Goal: Task Accomplishment & Management: Manage account settings

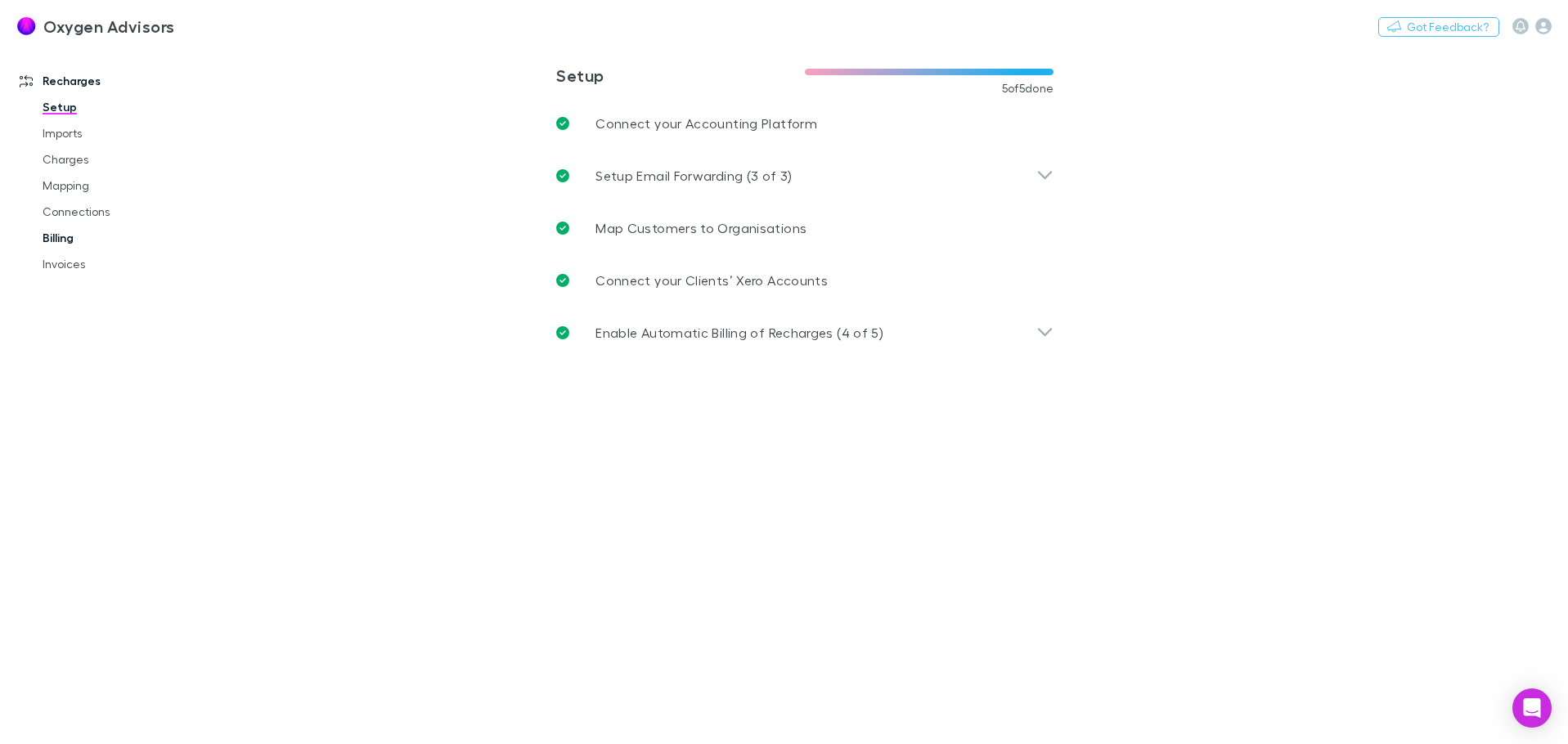
click at [54, 232] on link "Billing" at bounding box center [123, 238] width 194 height 27
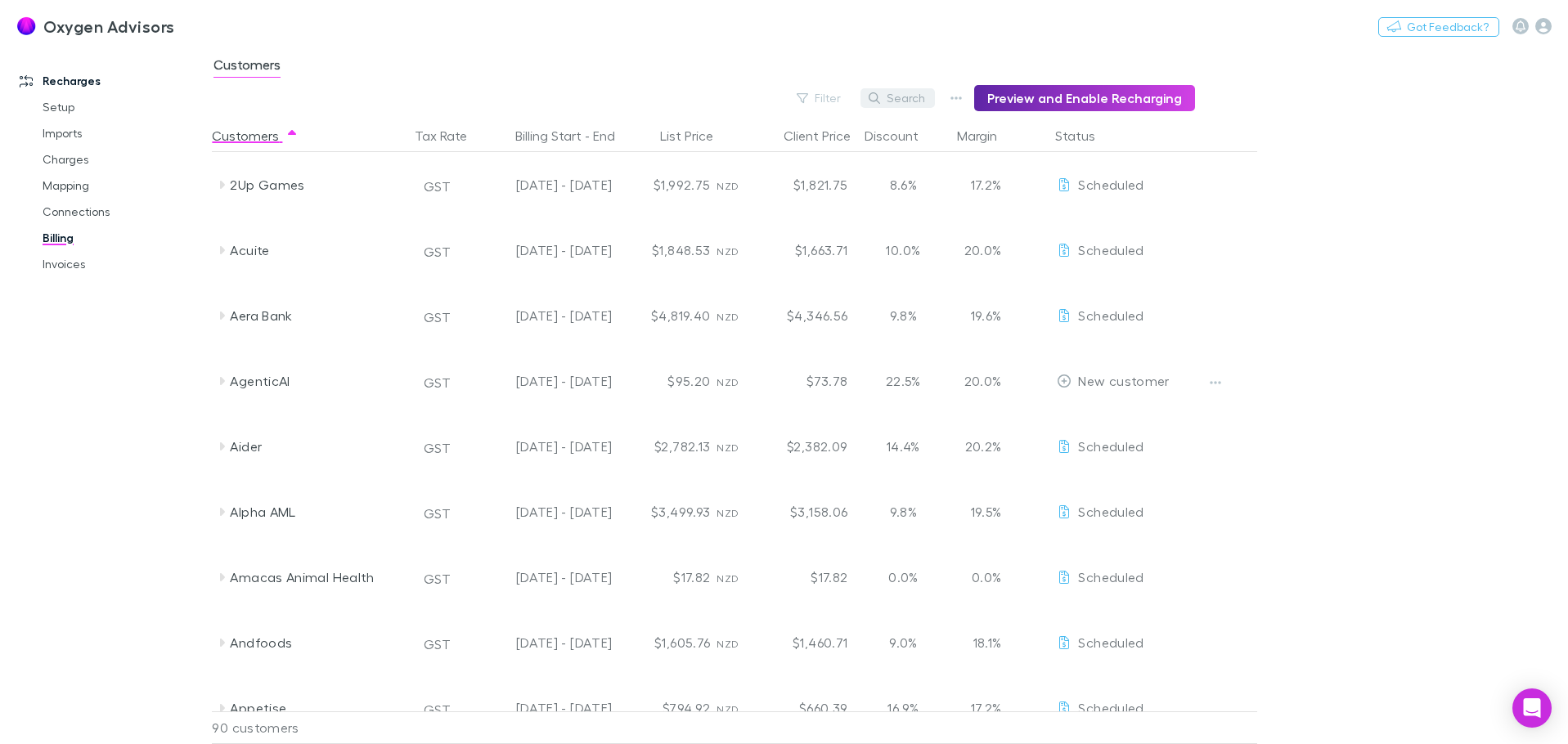
click at [892, 93] on button "Search" at bounding box center [897, 99] width 74 height 20
click at [892, 93] on input "****" at bounding box center [869, 98] width 82 height 23
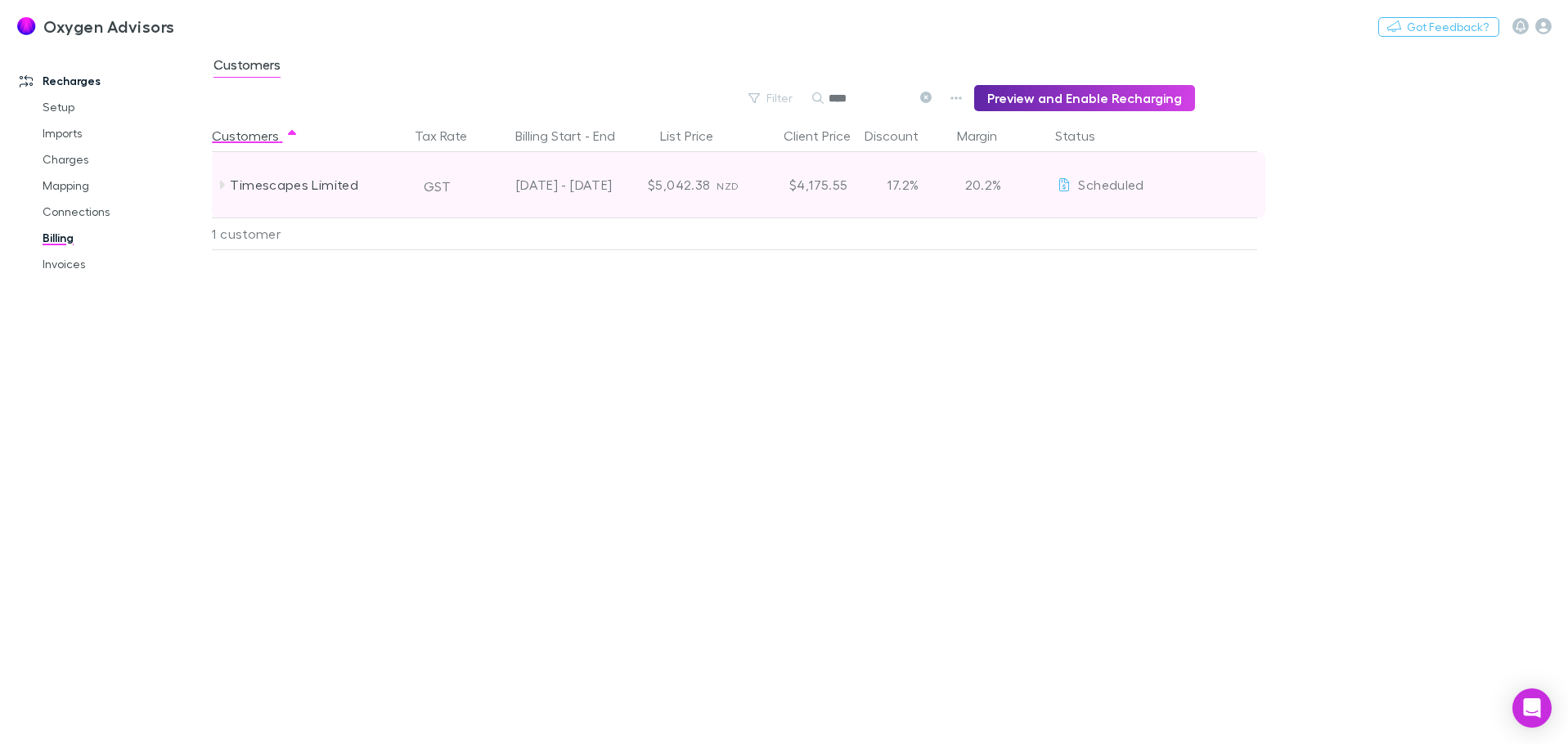
type input "****"
click at [221, 187] on icon at bounding box center [222, 185] width 5 height 8
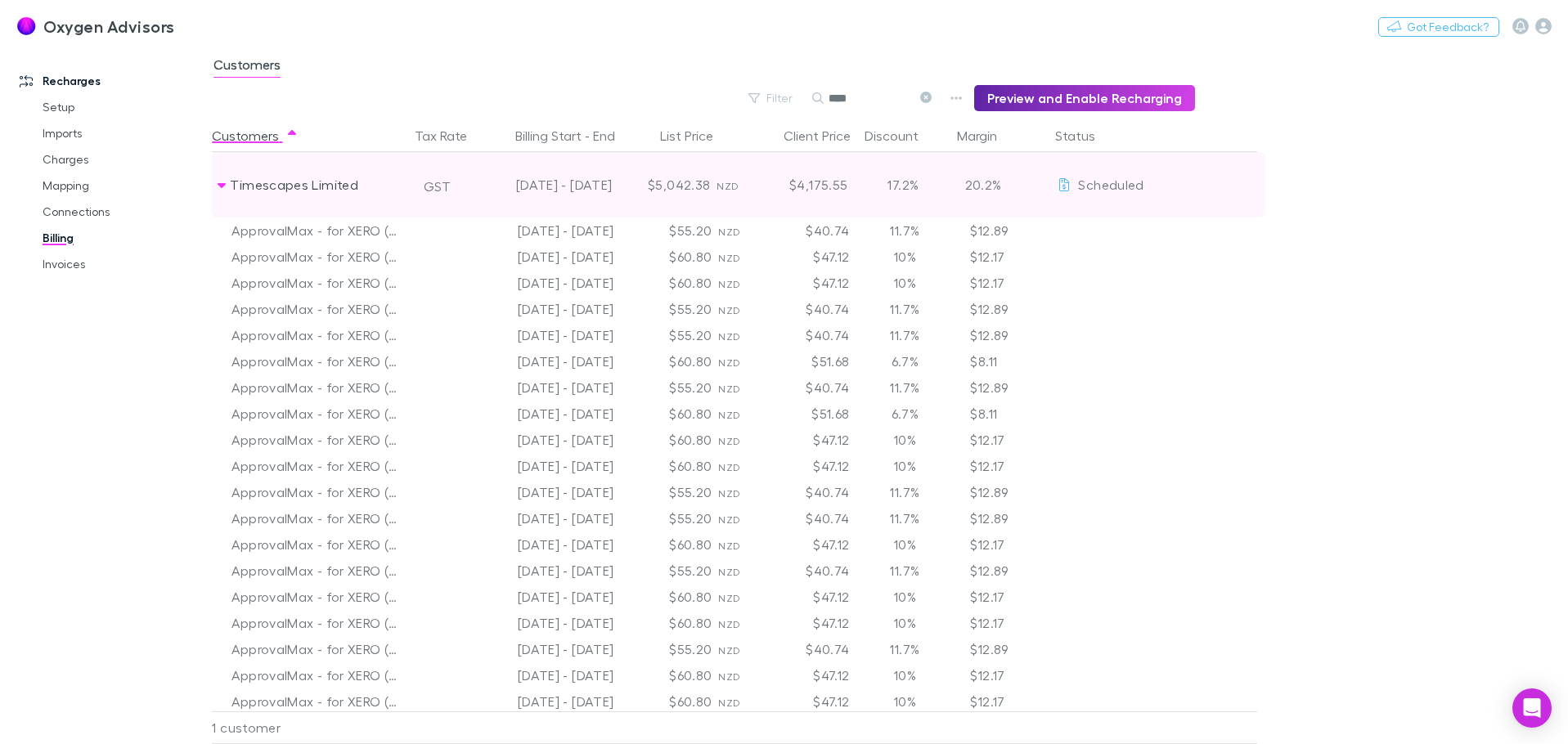
click at [221, 187] on icon at bounding box center [221, 186] width 8 height 5
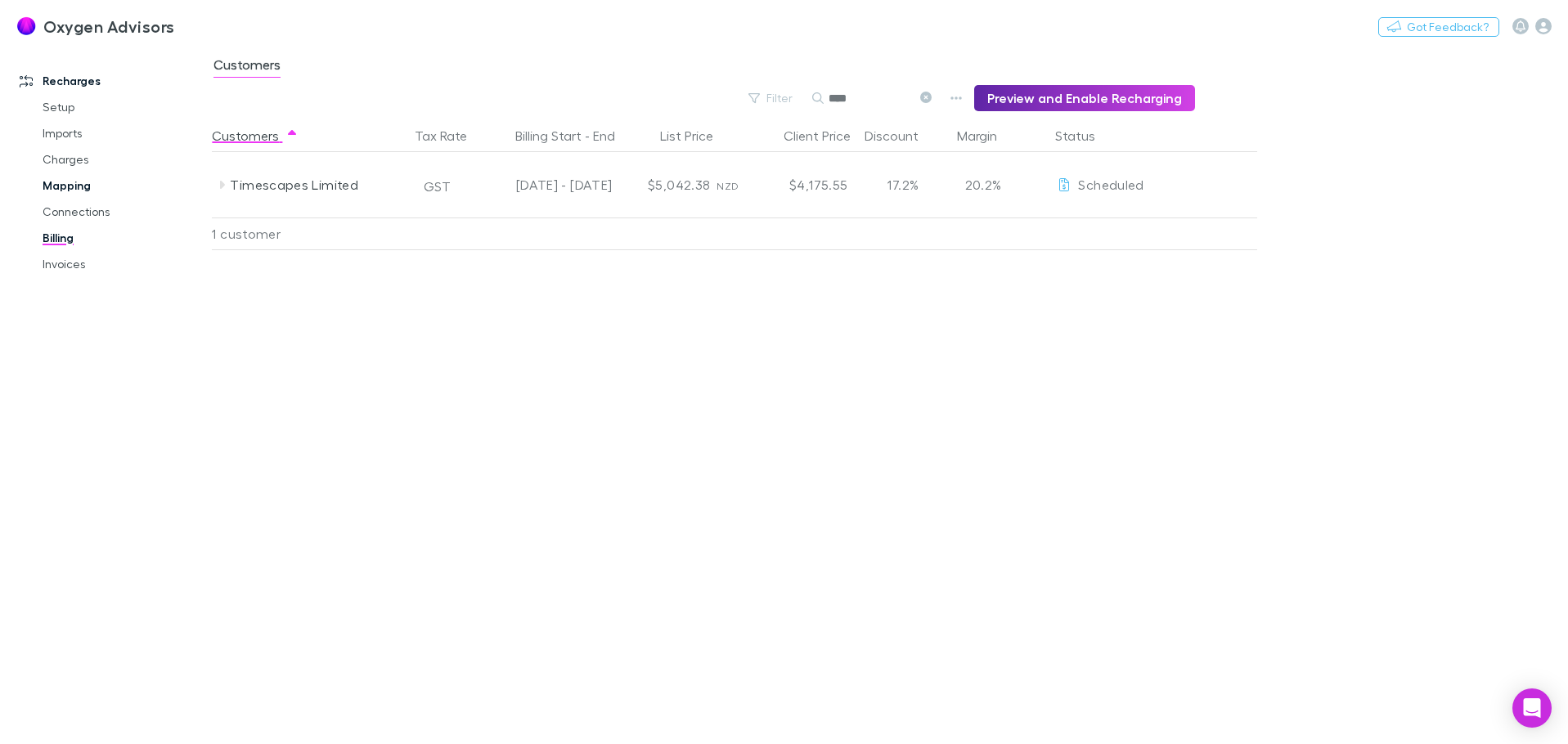
click at [87, 193] on link "Mapping" at bounding box center [123, 186] width 194 height 27
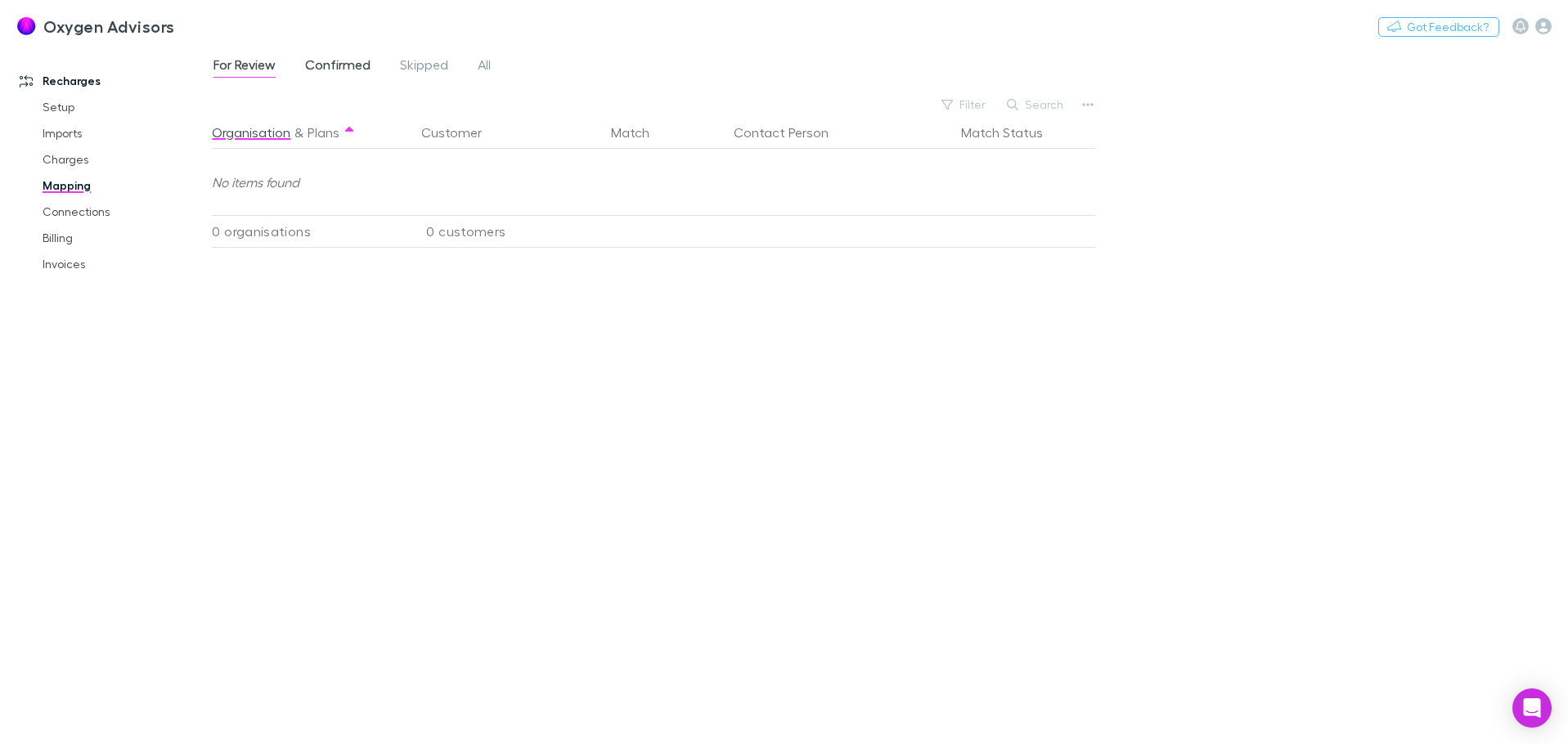
click at [355, 68] on span "Confirmed" at bounding box center [337, 67] width 65 height 22
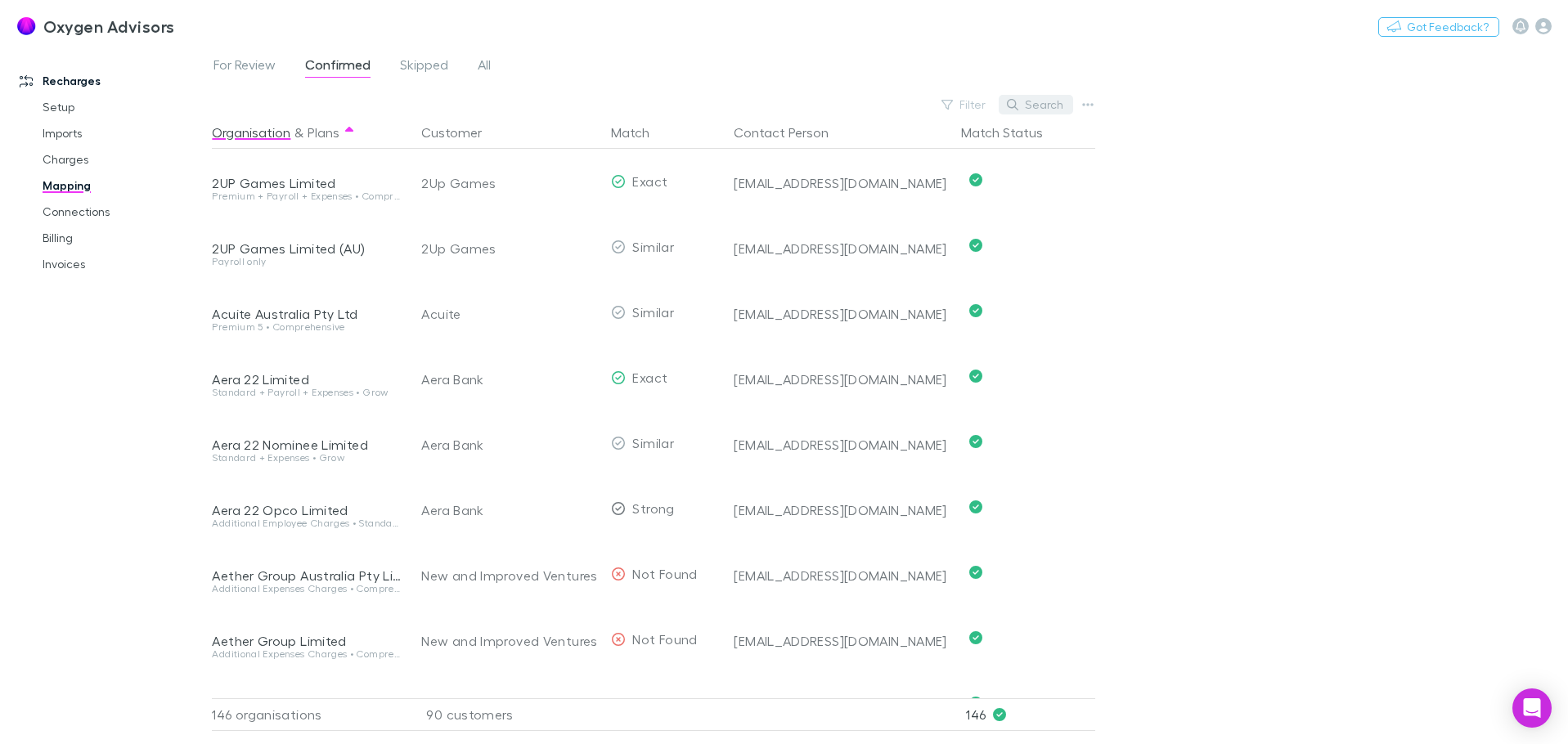
click at [1033, 104] on button "Search" at bounding box center [1035, 105] width 74 height 20
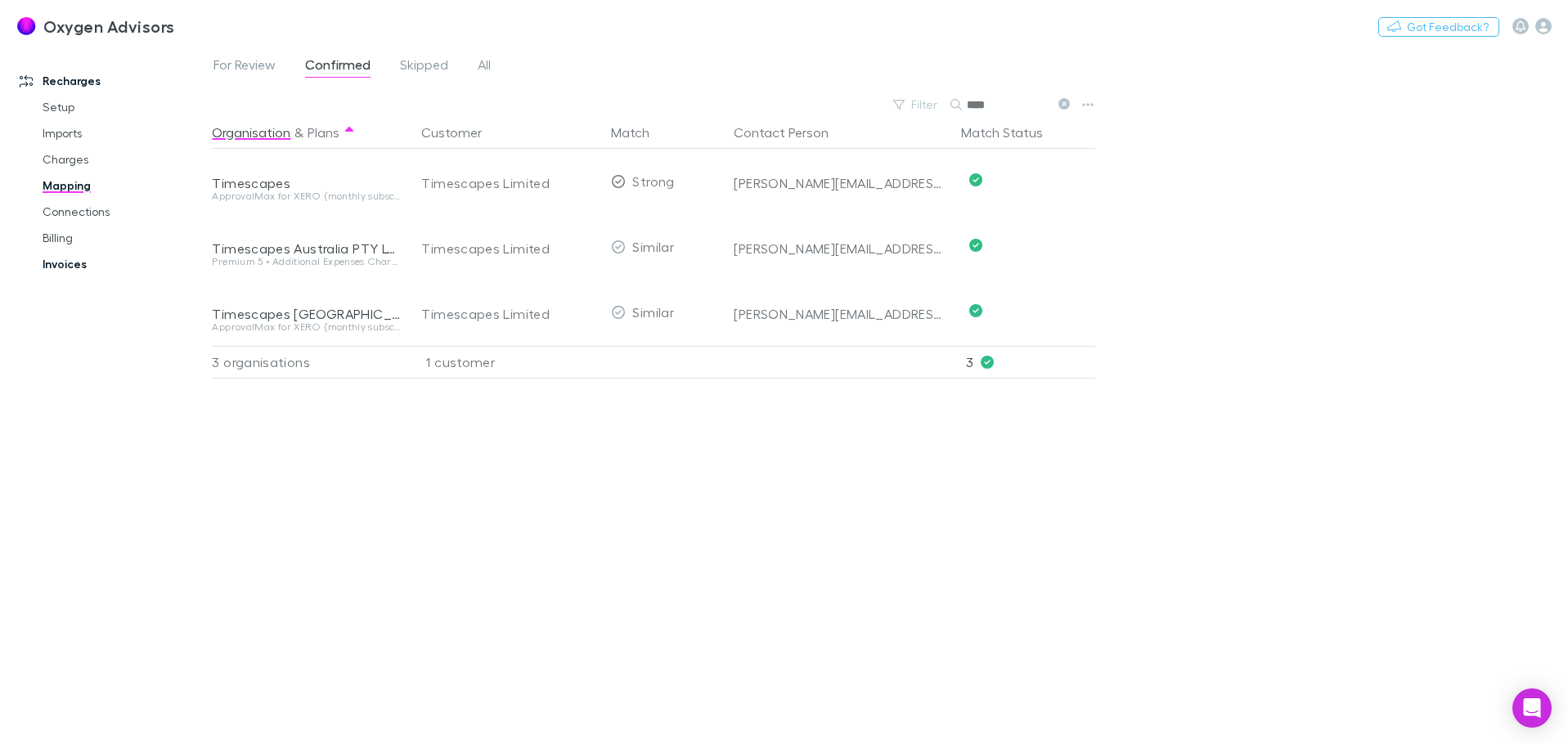
type input "****"
click at [60, 270] on link "Invoices" at bounding box center [123, 263] width 194 height 27
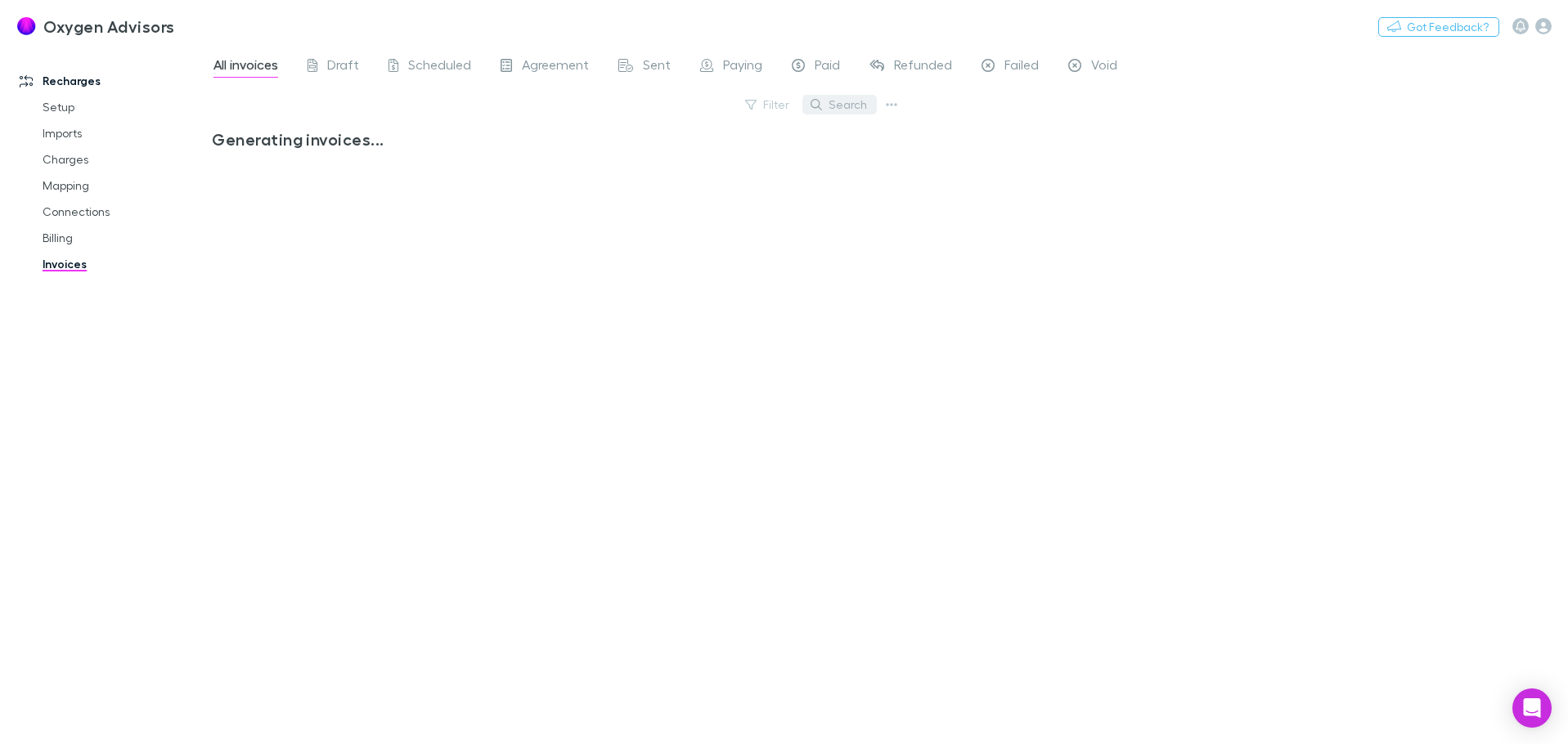
click at [847, 106] on button "Search" at bounding box center [839, 105] width 74 height 20
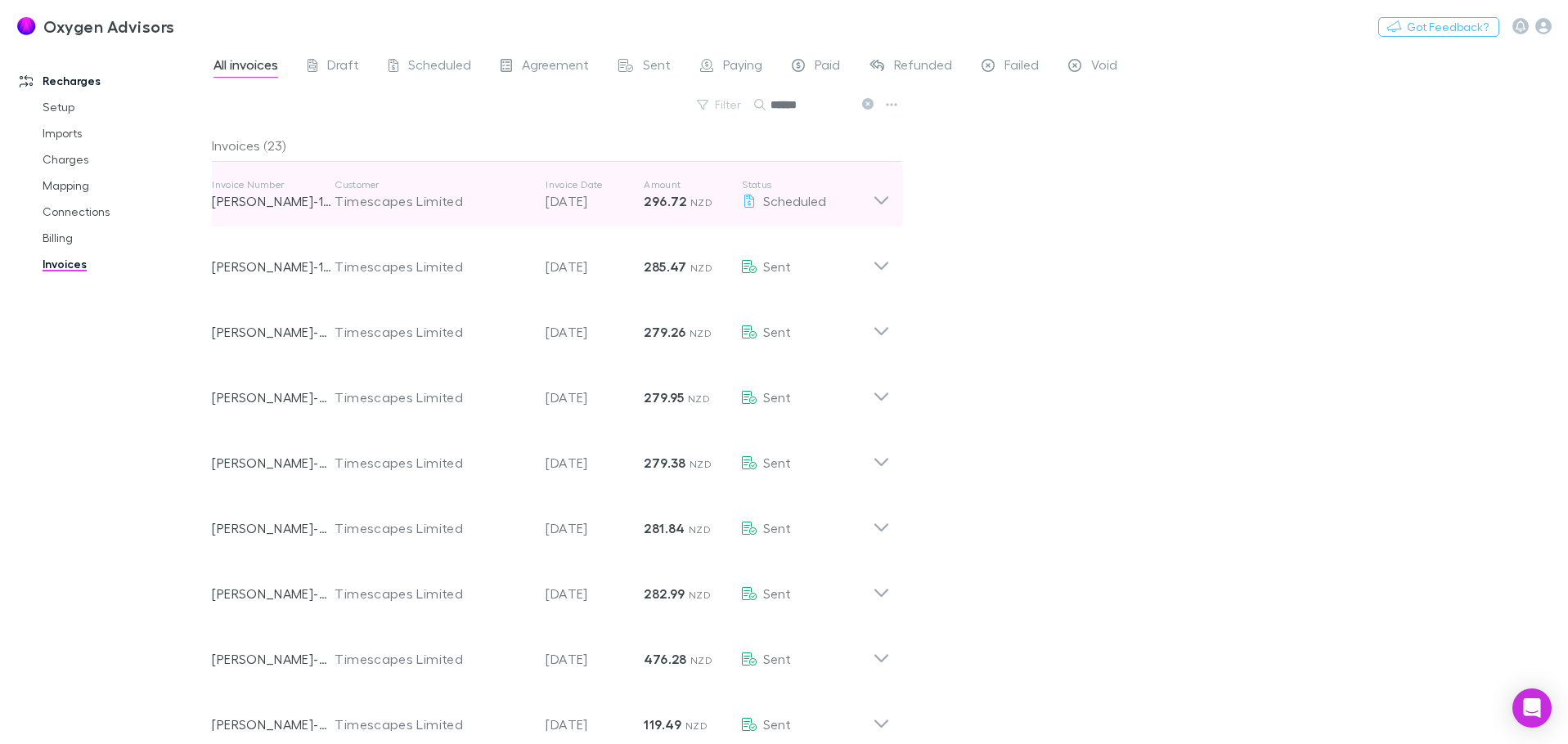
type input "******"
click at [887, 203] on icon at bounding box center [880, 194] width 17 height 33
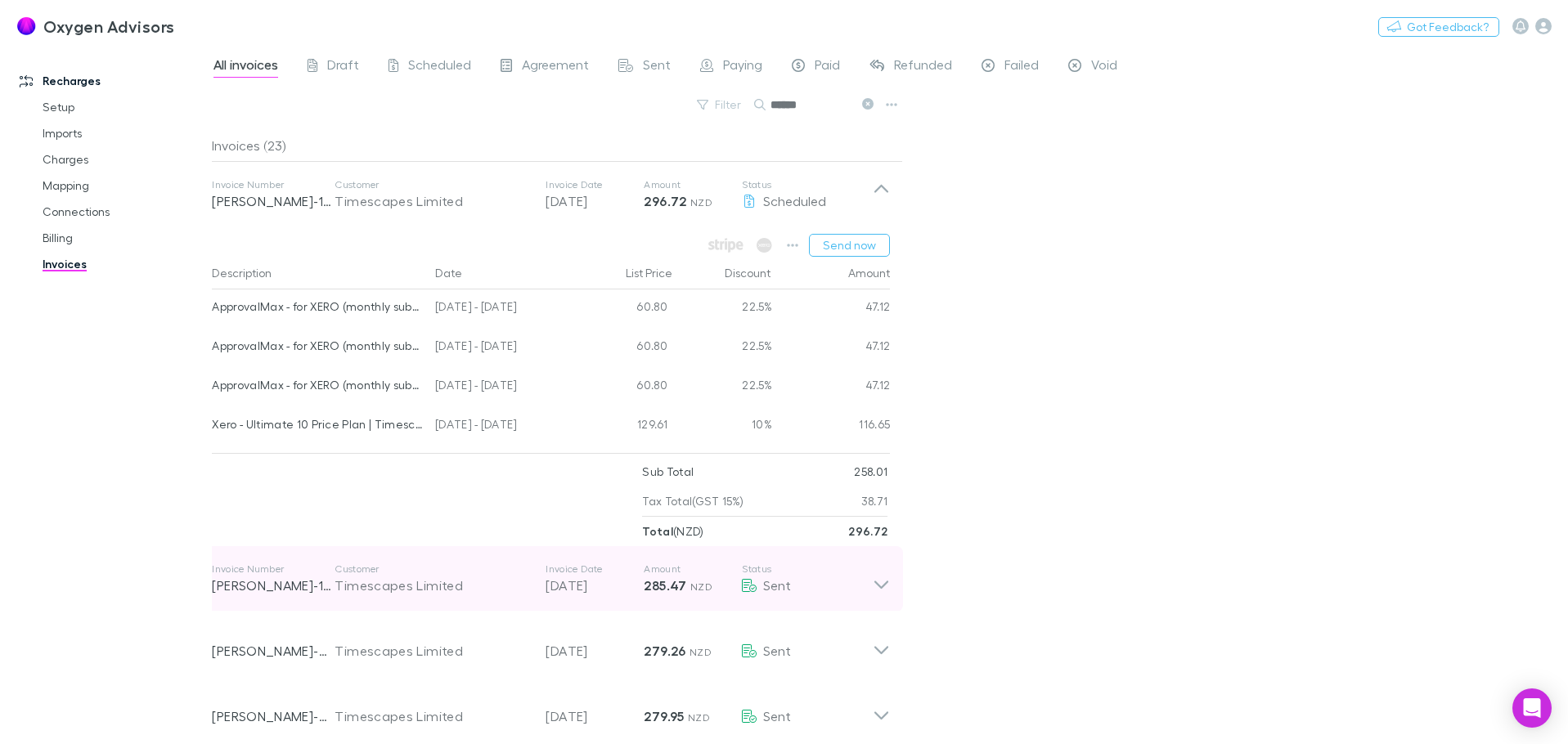
click at [887, 586] on icon at bounding box center [880, 578] width 17 height 33
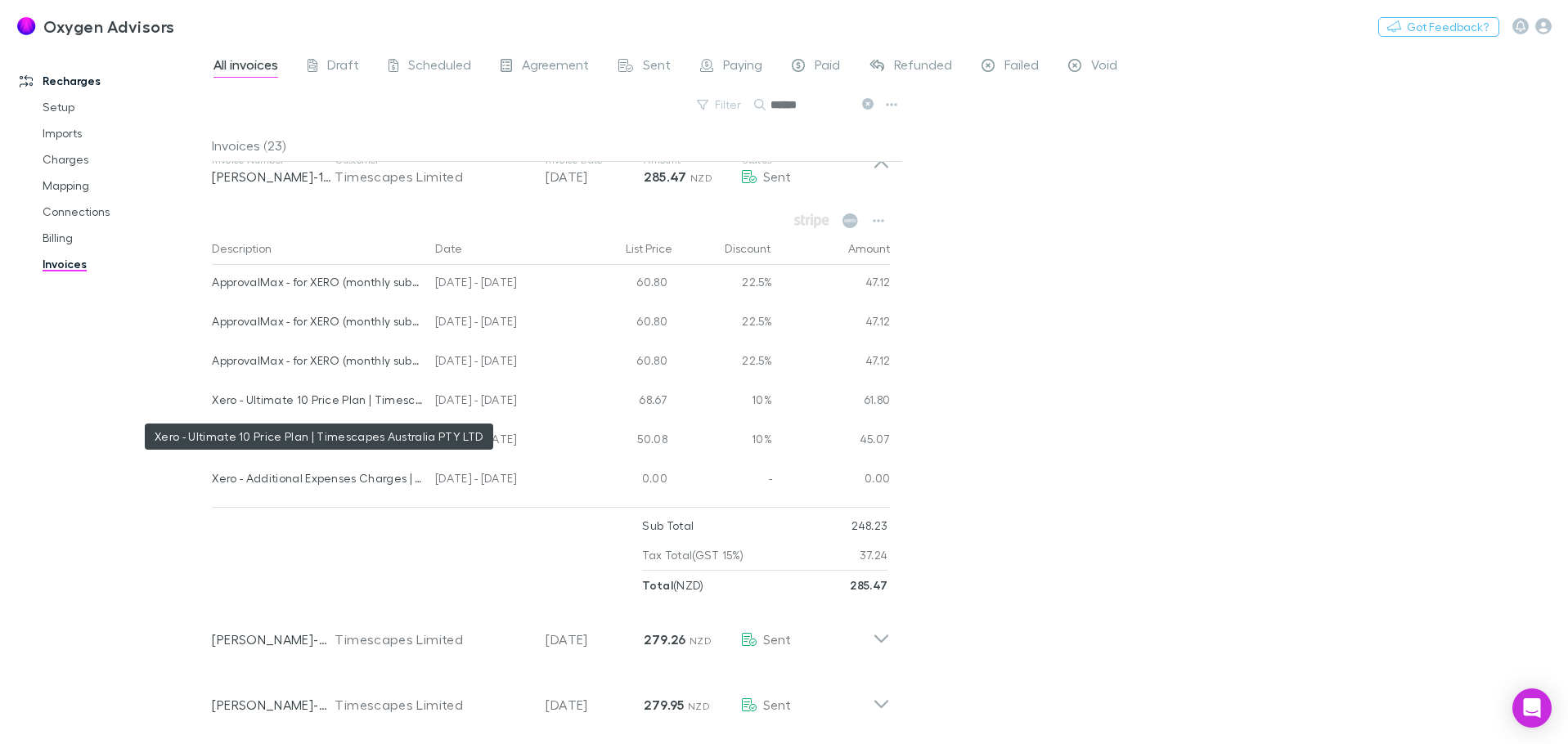
scroll to position [328, 0]
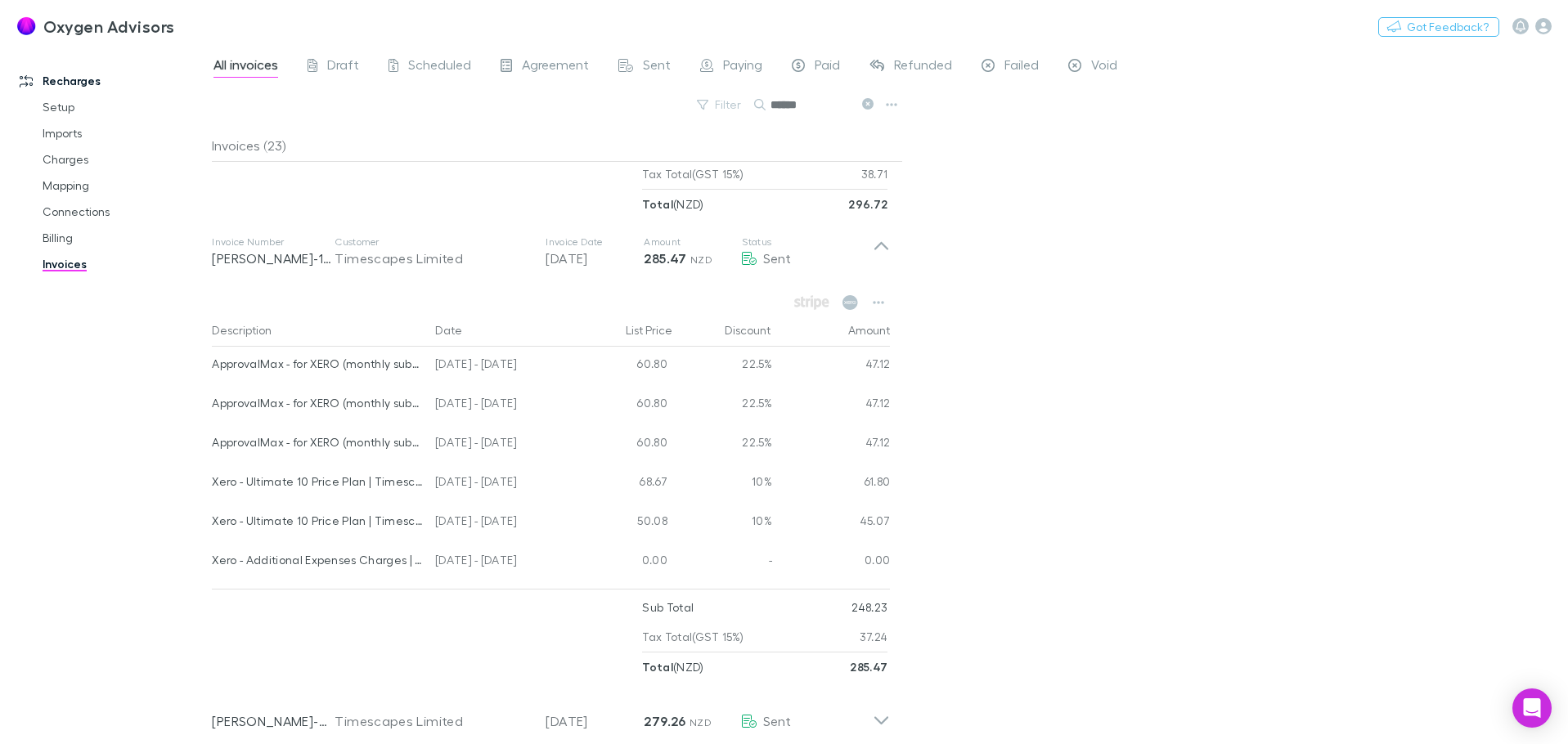
click at [1083, 330] on div "All invoices Draft Scheduled Agreement Sent Paying Paid Refunded Failed Void Fi…" at bounding box center [890, 395] width 1356 height 699
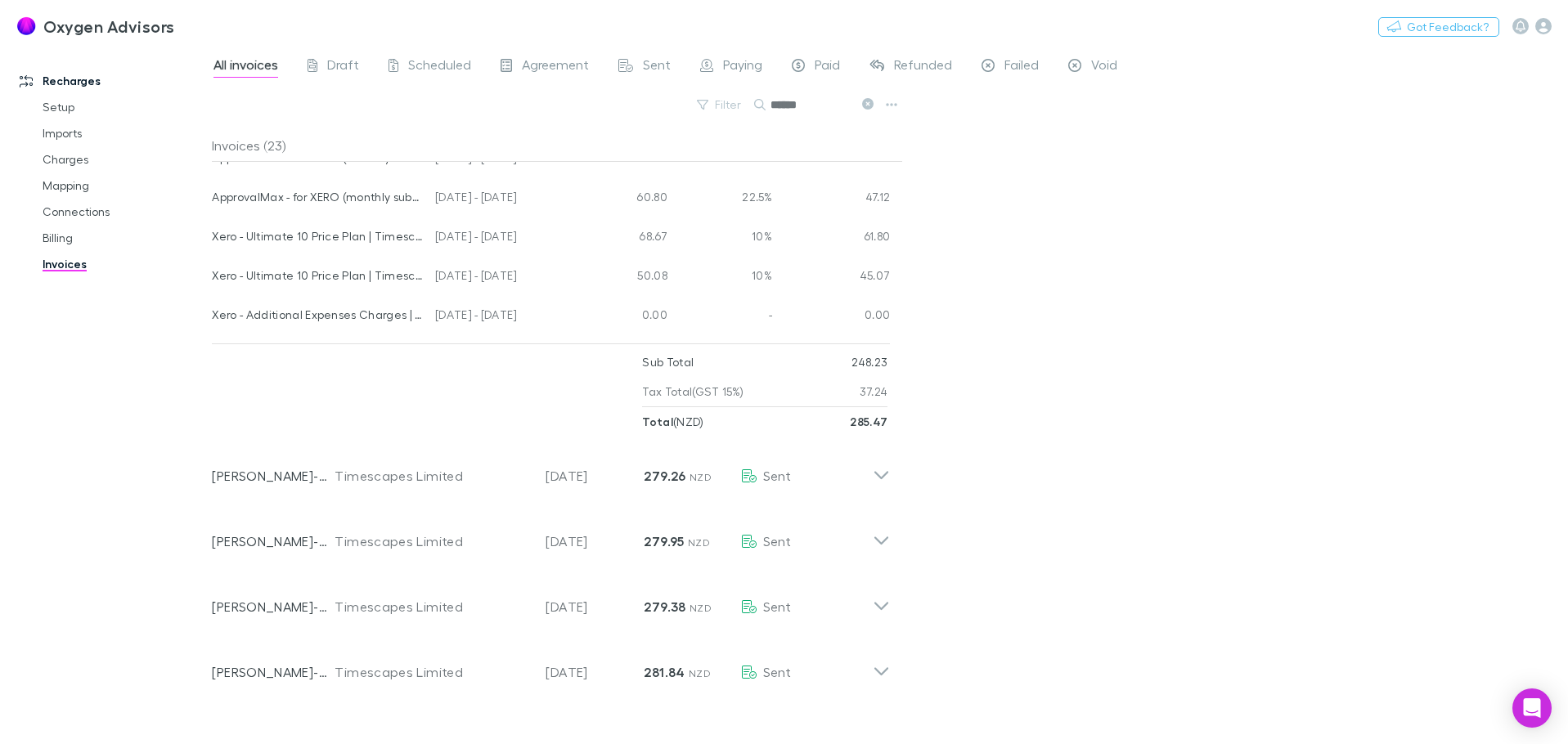
scroll to position [164, 0]
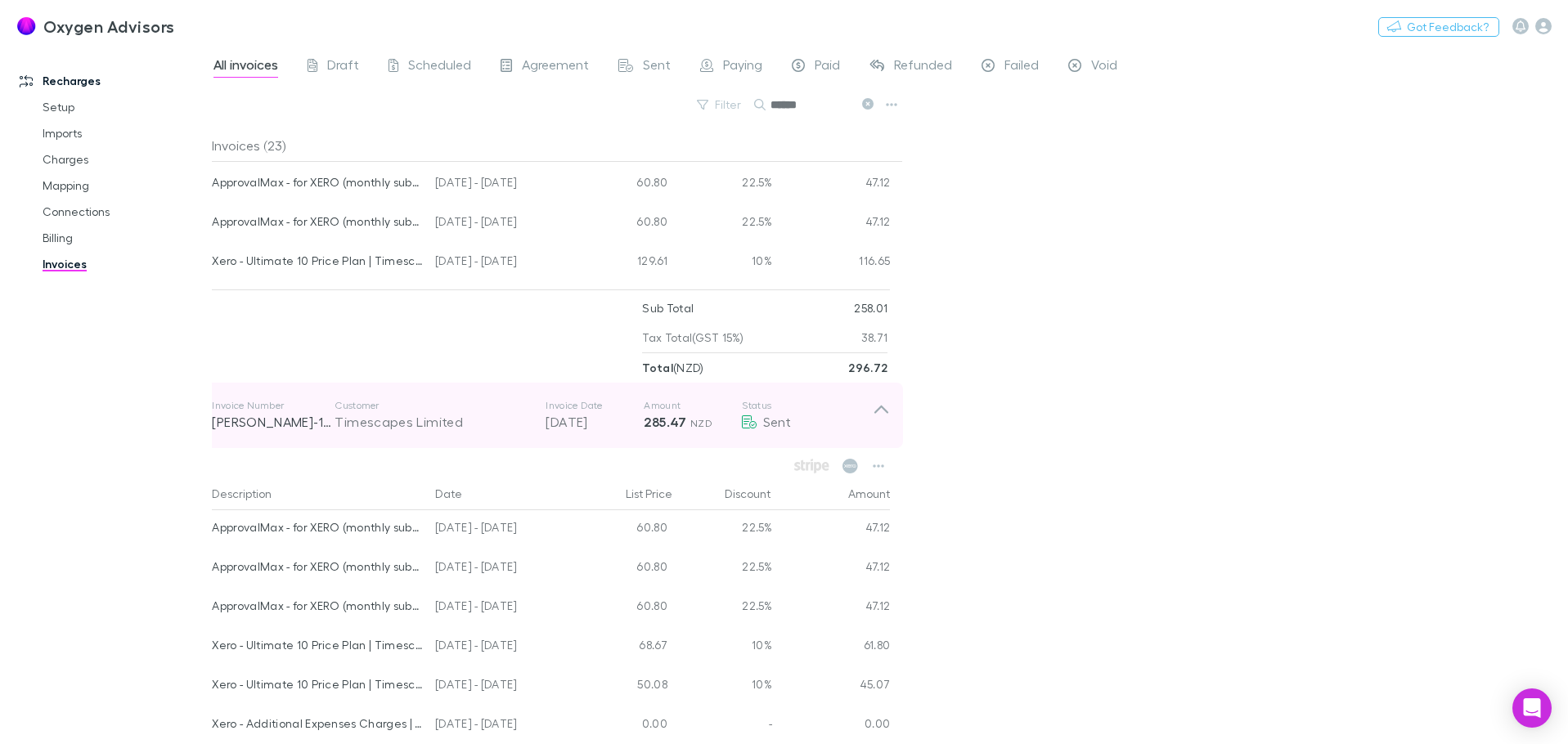
click at [878, 408] on icon at bounding box center [880, 415] width 17 height 33
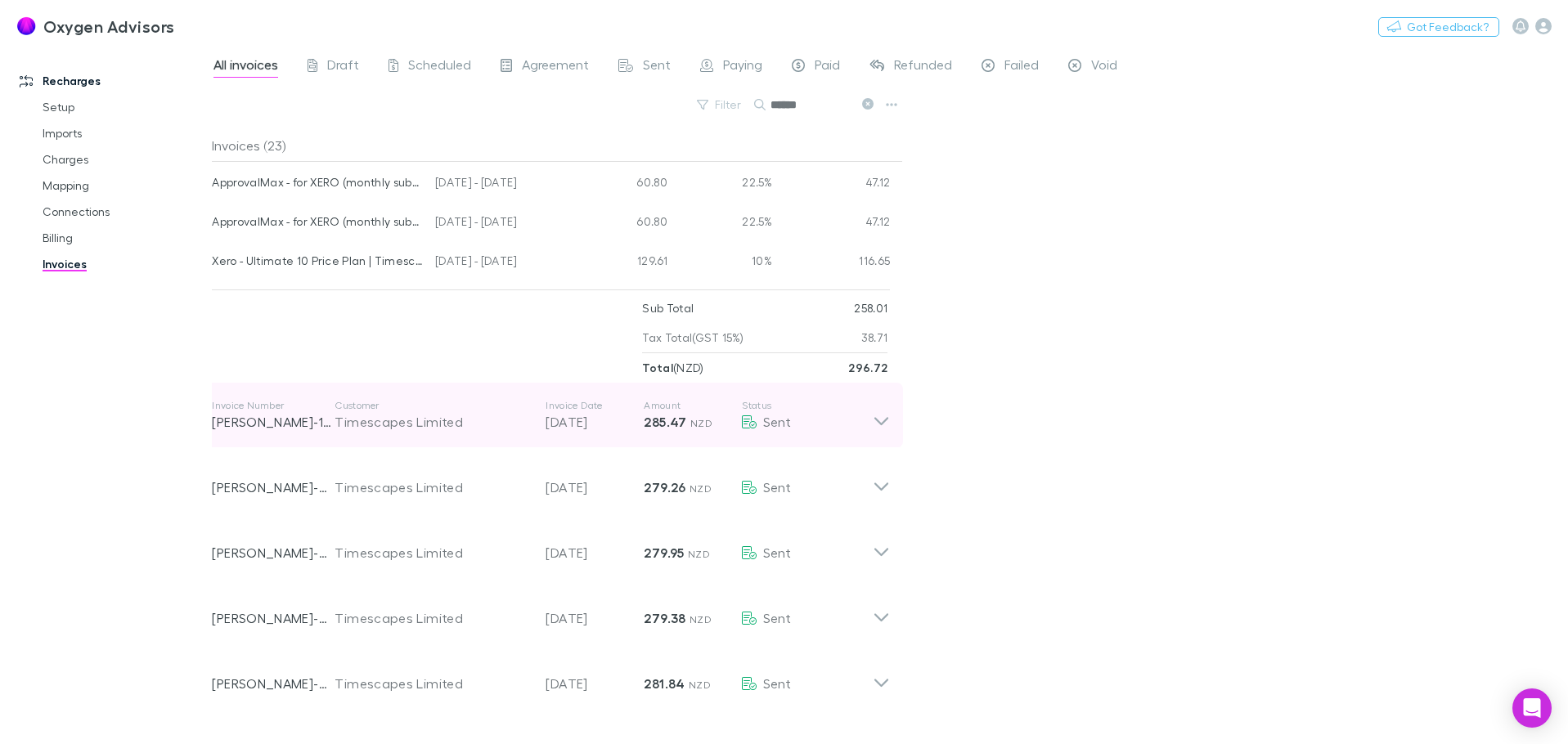
scroll to position [0, 0]
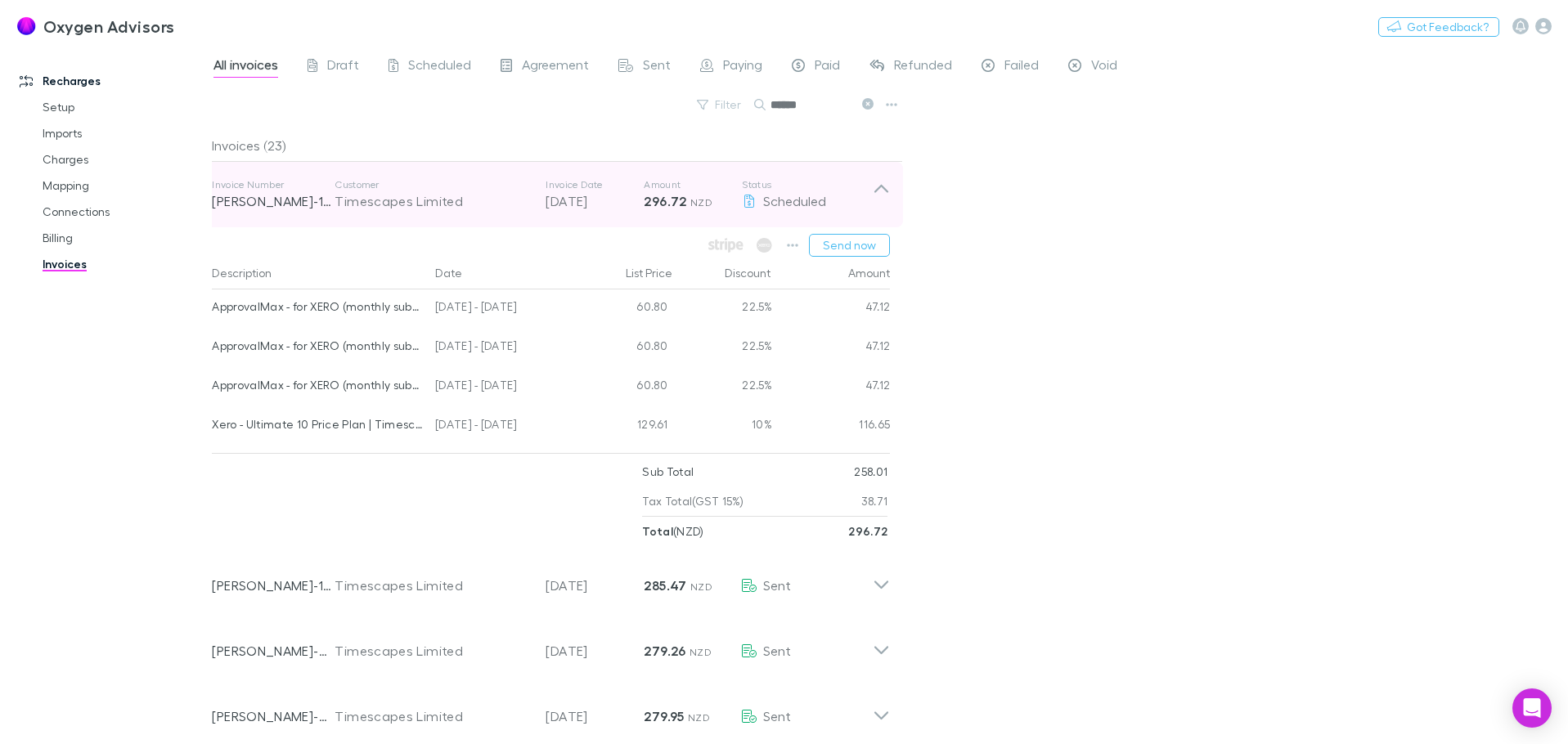
click at [880, 195] on icon at bounding box center [880, 194] width 17 height 33
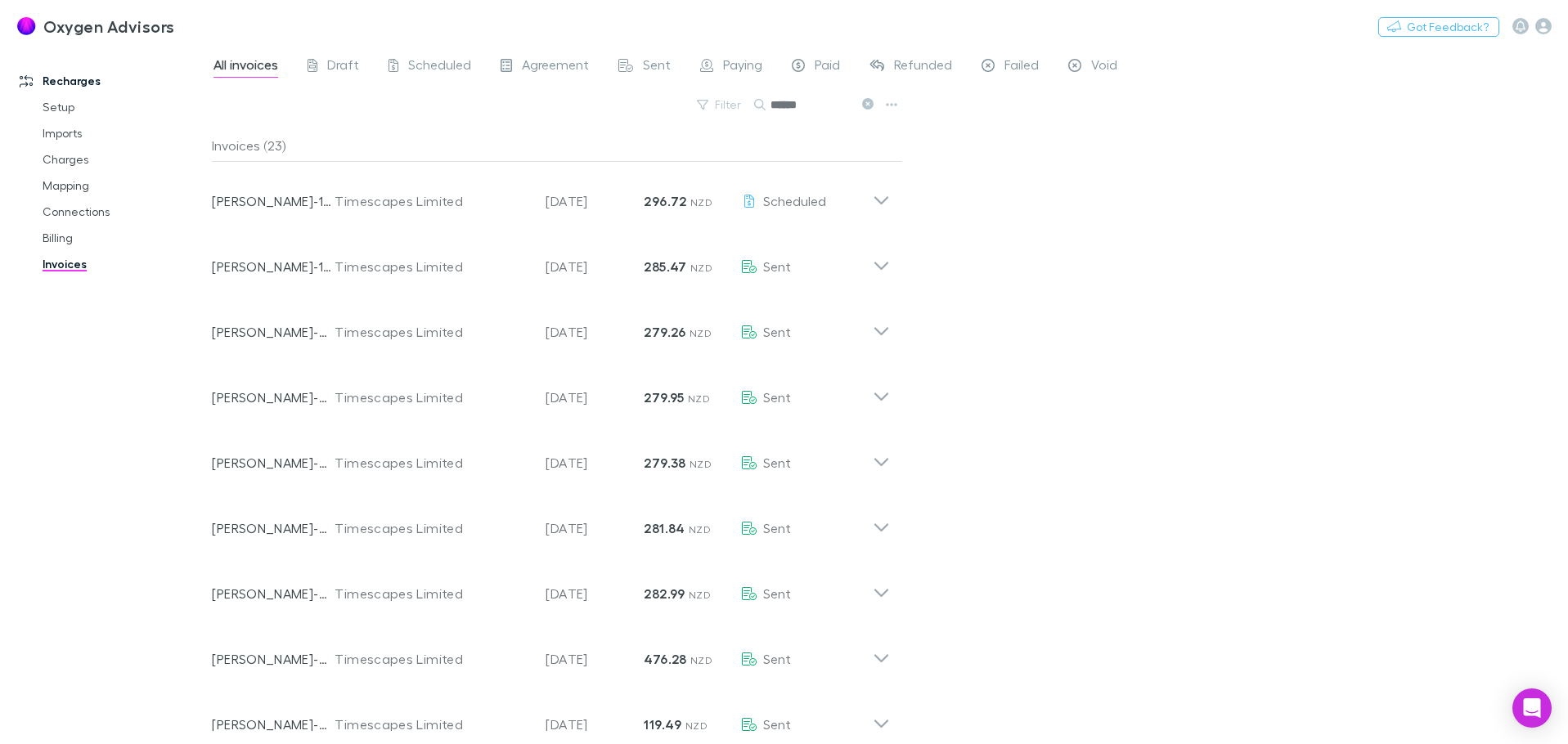
drag, startPoint x: 53, startPoint y: 239, endPoint x: 98, endPoint y: 254, distance: 47.4
click at [53, 239] on link "Billing" at bounding box center [123, 238] width 194 height 27
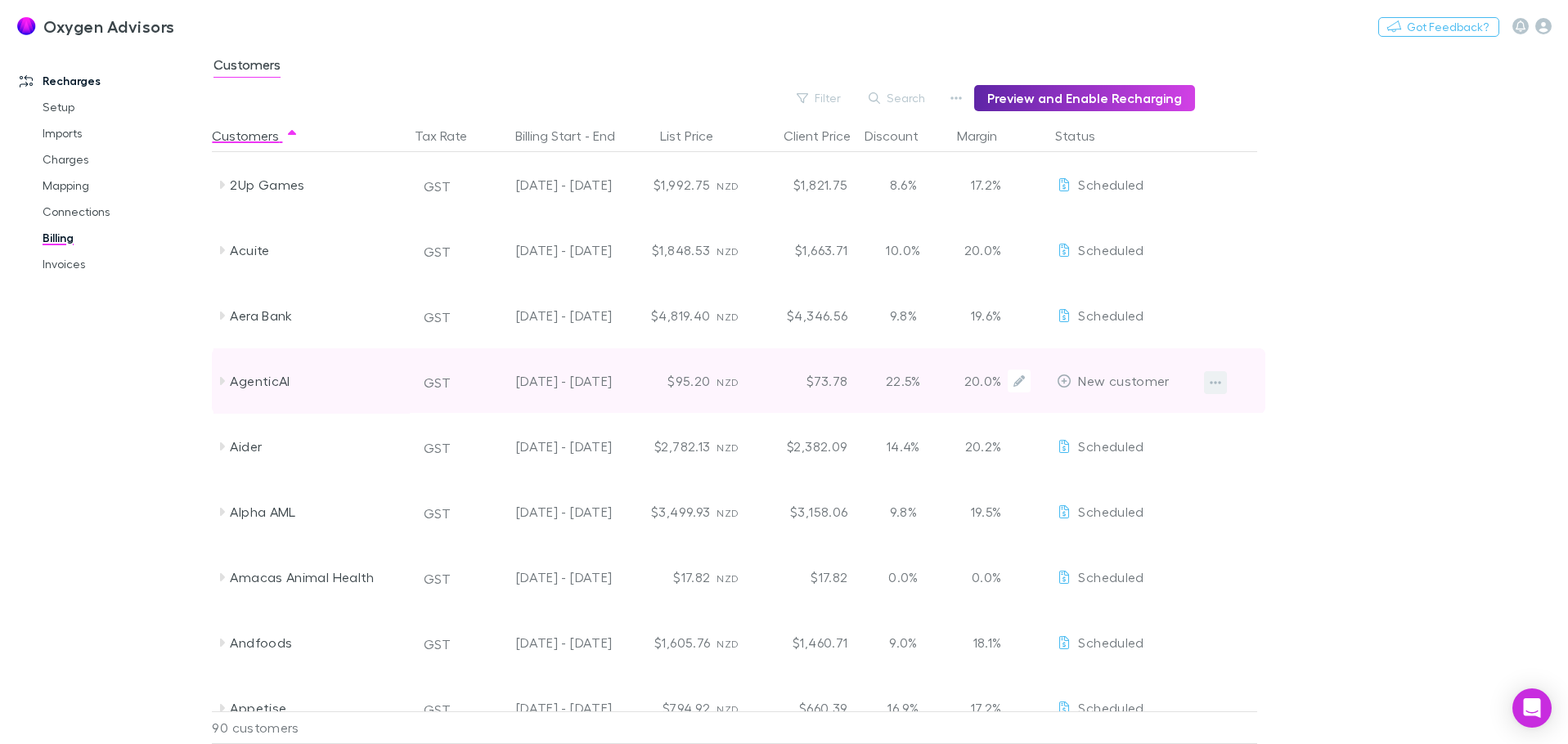
click at [1221, 377] on icon "button" at bounding box center [1216, 382] width 12 height 13
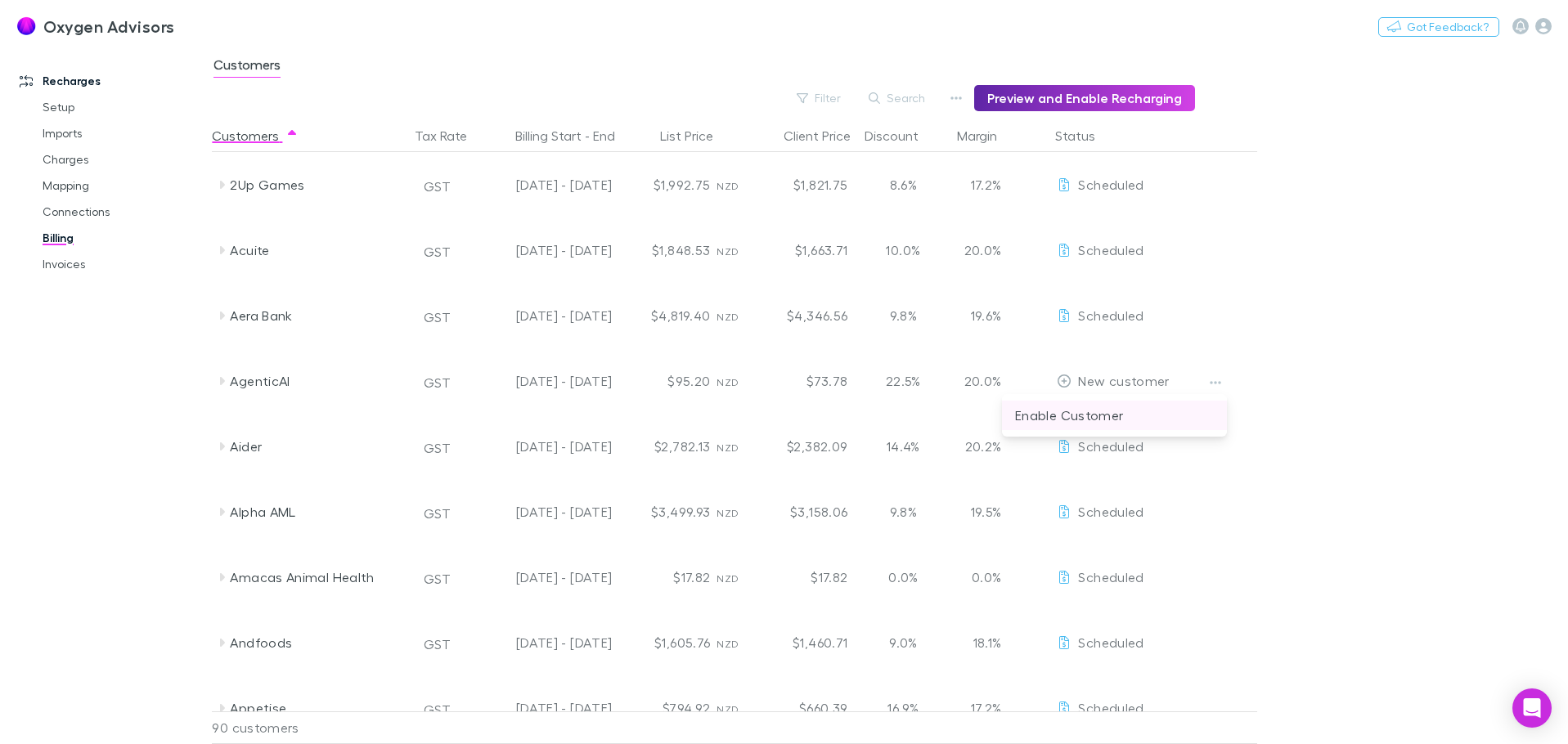
click at [1082, 405] on li "Enable Customer" at bounding box center [1114, 415] width 225 height 30
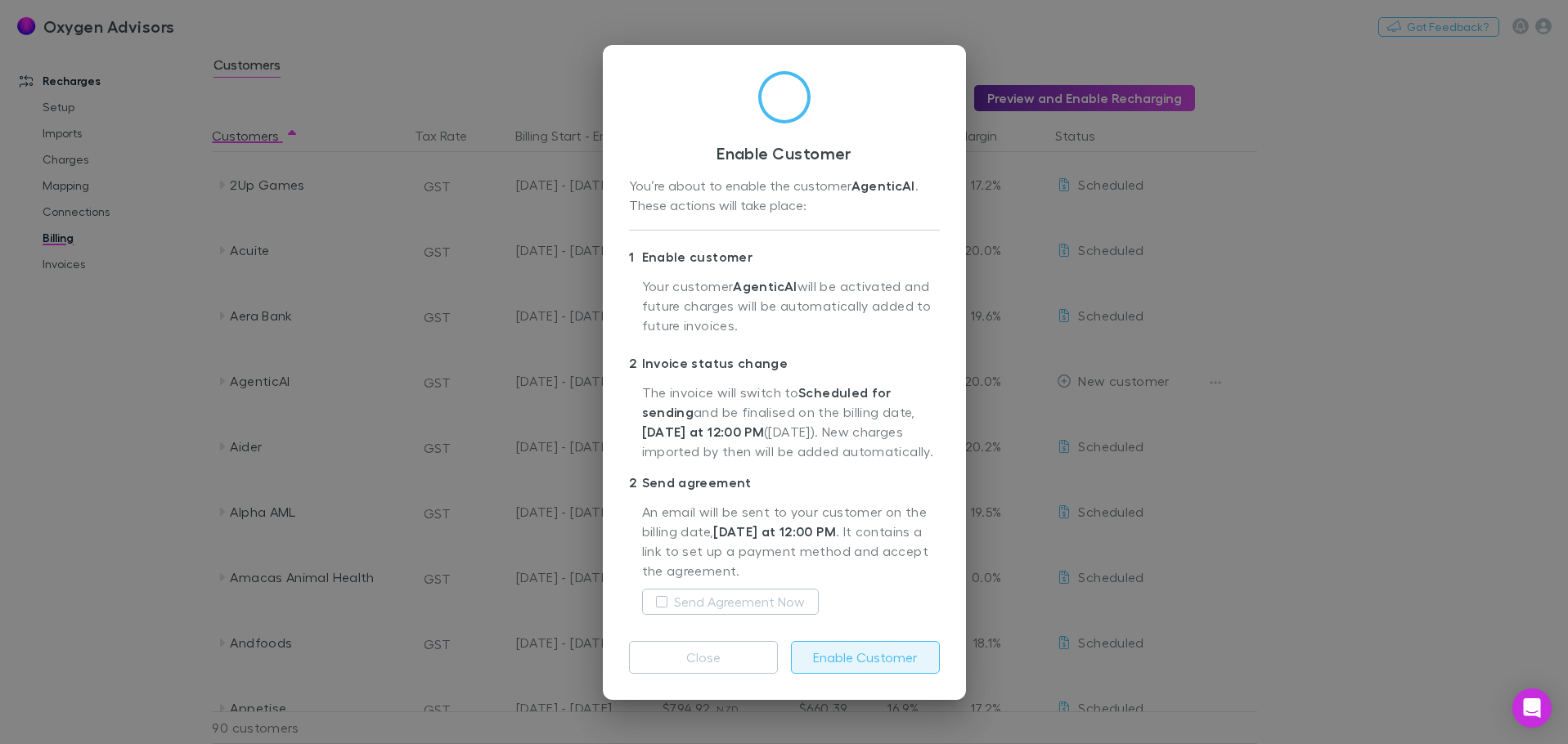
click at [844, 653] on button "Enable Customer" at bounding box center [865, 657] width 149 height 33
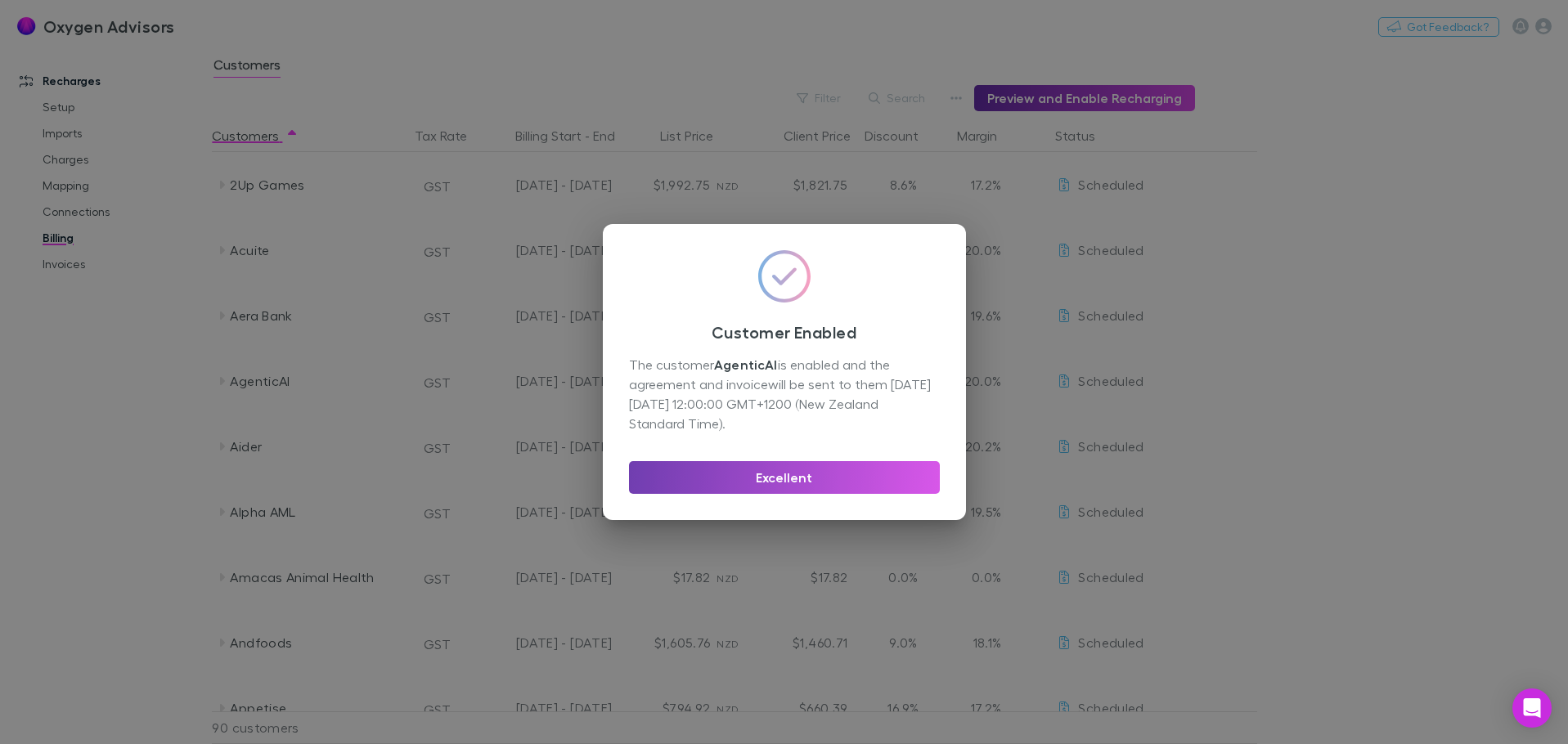
click at [792, 468] on button "Excellent" at bounding box center [784, 478] width 311 height 33
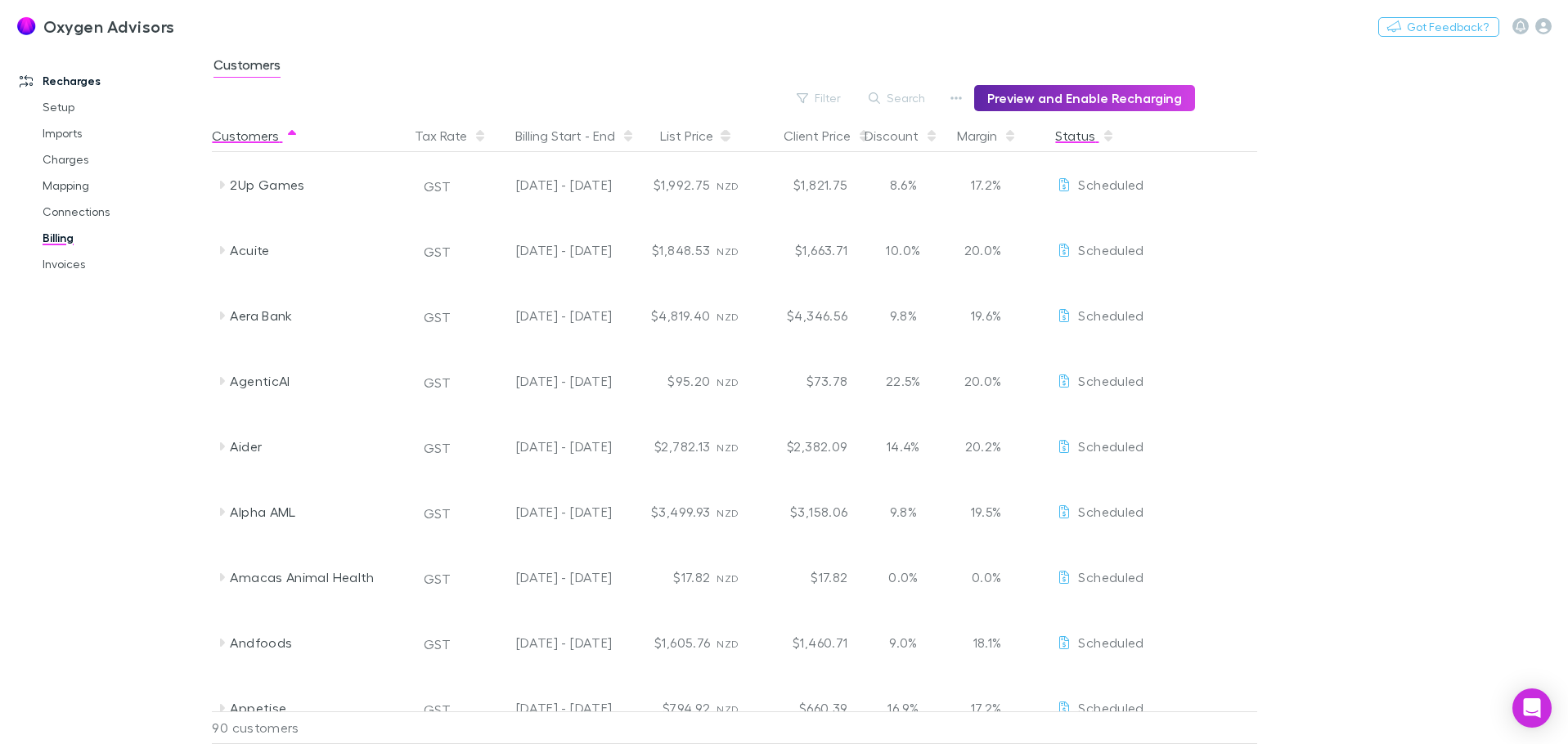
click at [1076, 141] on button "Status" at bounding box center [1084, 135] width 60 height 33
click at [791, 82] on div "Customers" at bounding box center [890, 69] width 1356 height 31
click at [814, 90] on button "Filter" at bounding box center [819, 99] width 62 height 20
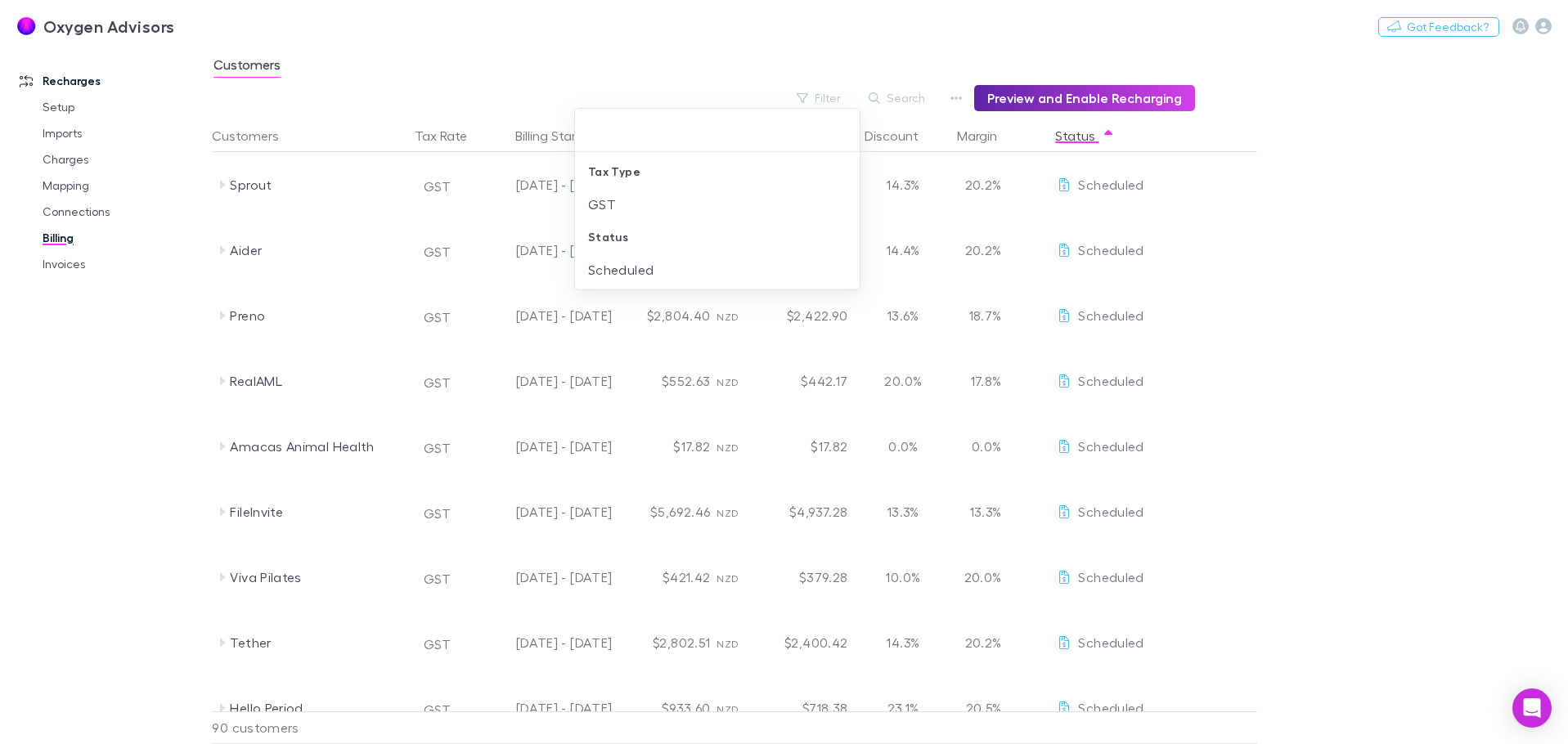
click at [1286, 237] on div at bounding box center [784, 372] width 1568 height 744
